Goal: Navigation & Orientation: Find specific page/section

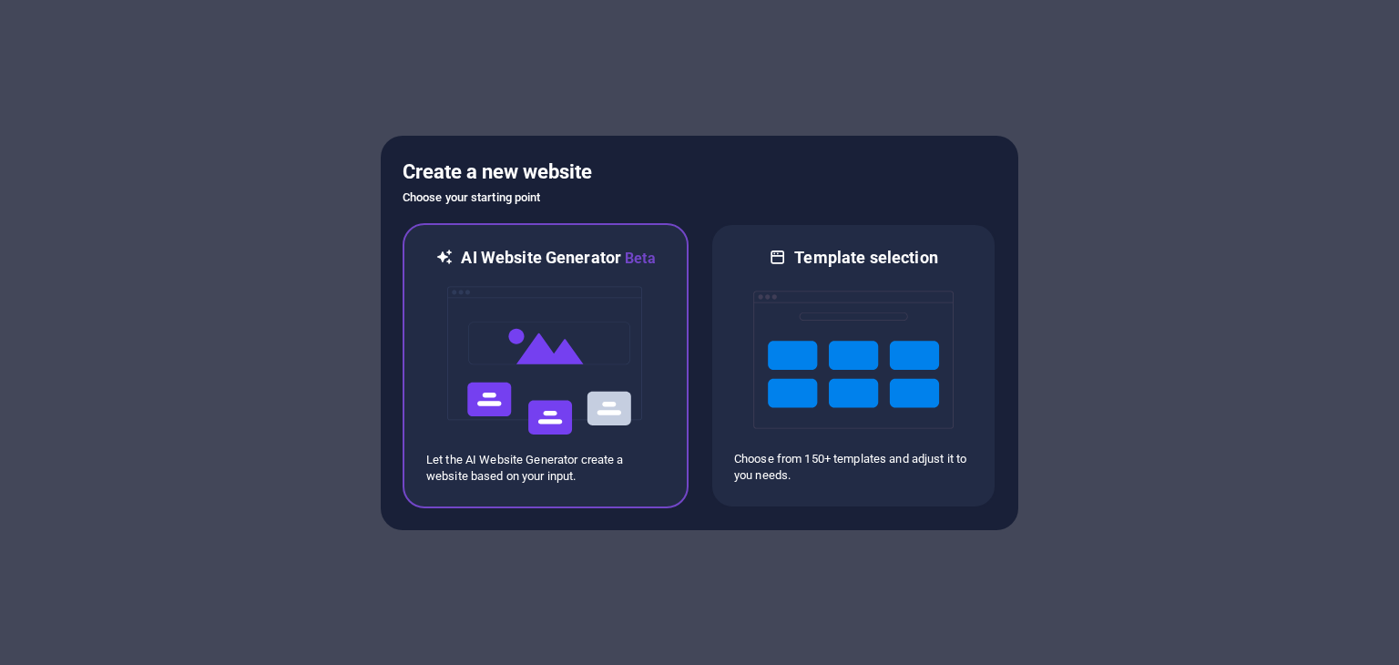
click at [580, 344] on img at bounding box center [545, 361] width 200 height 182
